Goal: Information Seeking & Learning: Learn about a topic

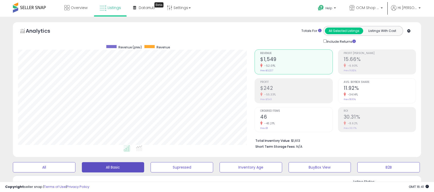
select select "**"
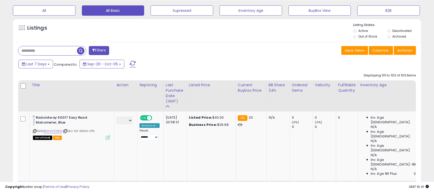
scroll to position [150, 0]
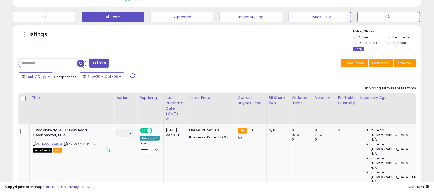
click at [356, 49] on div "Apply" at bounding box center [358, 49] width 11 height 5
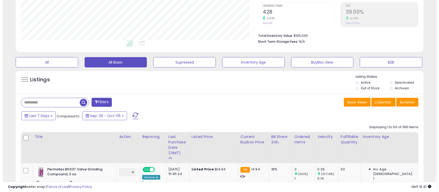
scroll to position [105, 237]
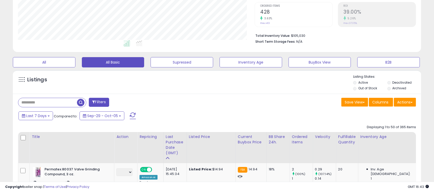
click at [62, 103] on input "text" at bounding box center [47, 102] width 59 height 9
click at [76, 102] on input "text" at bounding box center [67, 102] width 98 height 9
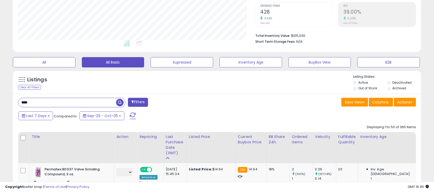
type input "********"
click at [140, 102] on button "Filters" at bounding box center [138, 102] width 20 height 9
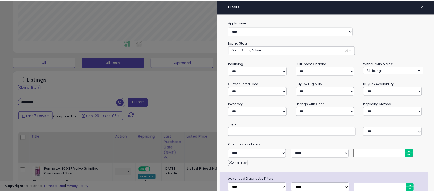
scroll to position [105, 239]
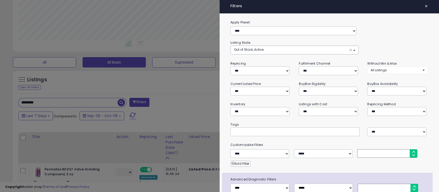
click at [194, 79] on div at bounding box center [219, 96] width 439 height 192
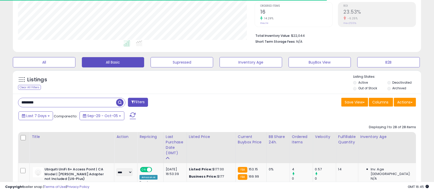
scroll to position [105, 237]
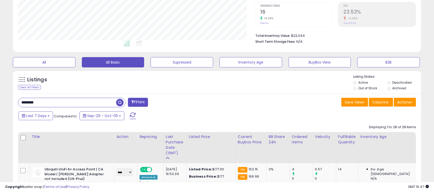
click at [118, 101] on span "button" at bounding box center [119, 102] width 7 height 7
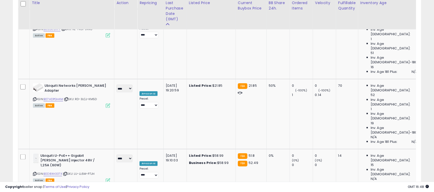
scroll to position [796, 0]
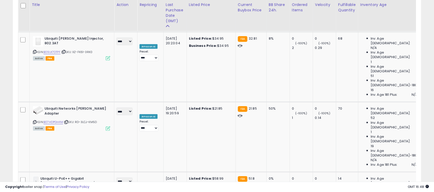
select select "****"
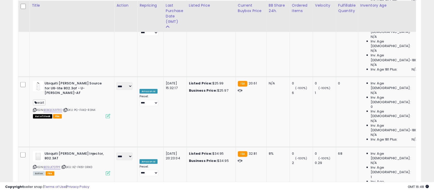
scroll to position [682, 0]
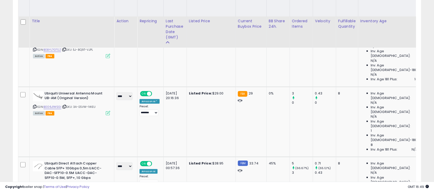
scroll to position [248, 0]
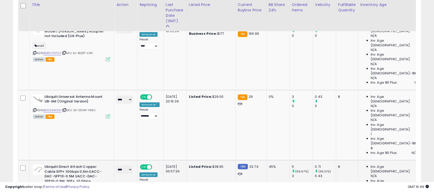
click at [60, 187] on link "B0BCPJQGSQ" at bounding box center [52, 189] width 19 height 4
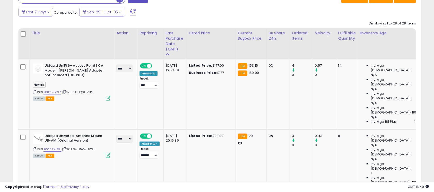
scroll to position [202, 0]
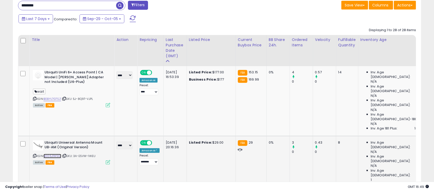
click at [57, 154] on link "B006J1WSGI" at bounding box center [52, 156] width 18 height 4
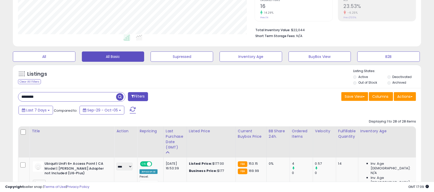
scroll to position [133, 0]
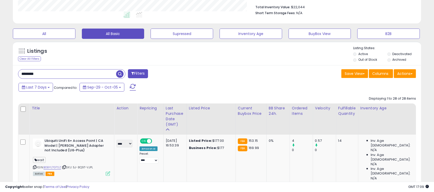
click at [50, 74] on input "********" at bounding box center [67, 73] width 98 height 9
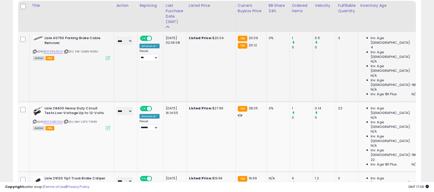
scroll to position [237, 0]
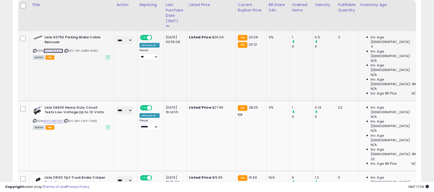
click at [58, 51] on link "B00396JQUC" at bounding box center [53, 51] width 20 height 4
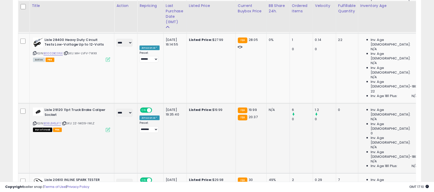
scroll to position [306, 0]
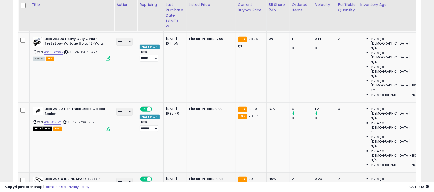
click at [56, 188] on link "B0002STSC6" at bounding box center [52, 190] width 19 height 4
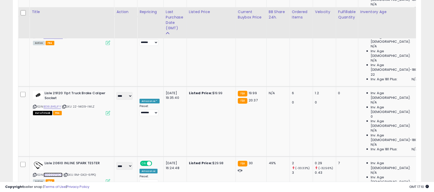
scroll to position [328, 0]
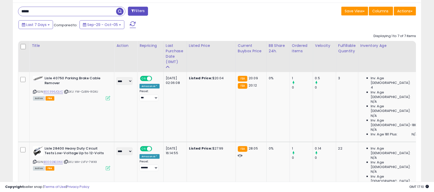
scroll to position [163, 0]
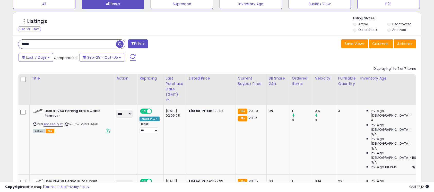
click at [53, 46] on input "*****" at bounding box center [67, 44] width 98 height 9
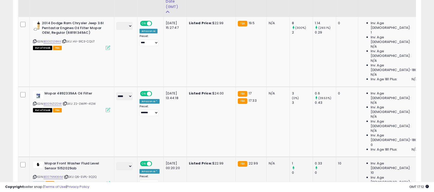
scroll to position [145, 0]
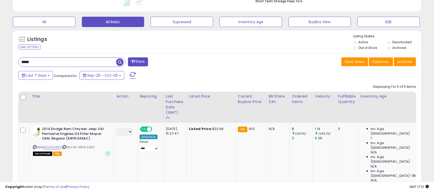
click at [54, 63] on input "*****" at bounding box center [67, 62] width 98 height 9
type input "*******"
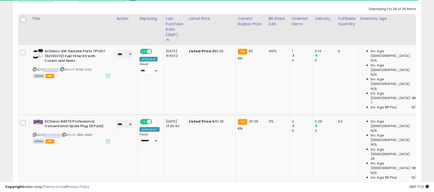
scroll to position [237, 0]
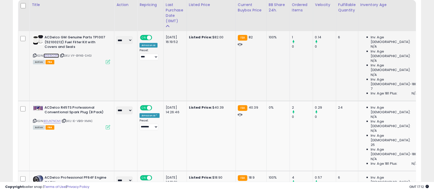
click at [55, 56] on link "B01E6CO1TI" at bounding box center [50, 55] width 15 height 4
click at [53, 119] on link "B01JN7NCMI" at bounding box center [51, 121] width 17 height 4
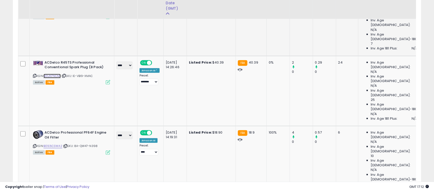
scroll to position [283, 0]
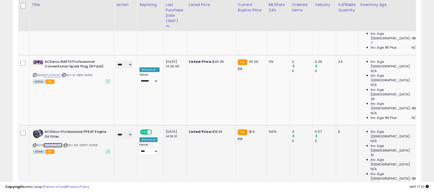
click at [56, 143] on link "B01E6CSWA2" at bounding box center [52, 145] width 19 height 4
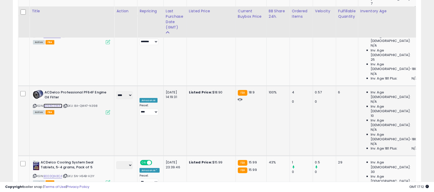
scroll to position [328, 0]
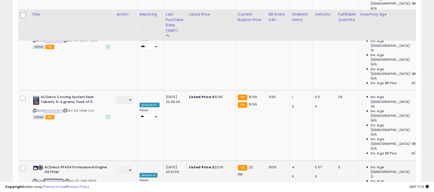
scroll to position [397, 0]
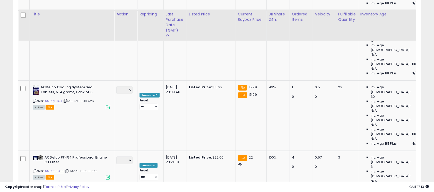
scroll to position [420, 0]
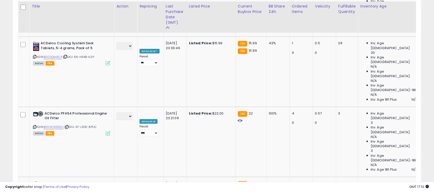
scroll to position [443, 0]
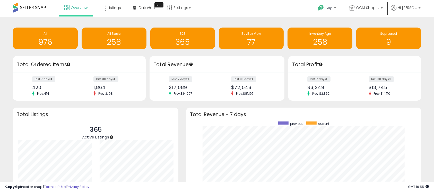
scroll to position [97, 224]
click at [102, 37] on div "258" at bounding box center [114, 38] width 60 height 15
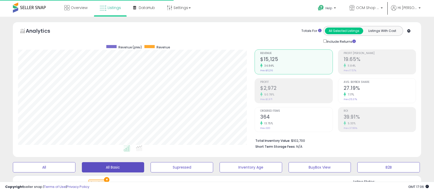
select select "**"
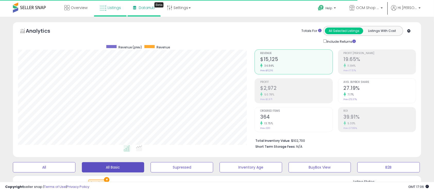
scroll to position [105, 237]
